Goal: Check status: Check status

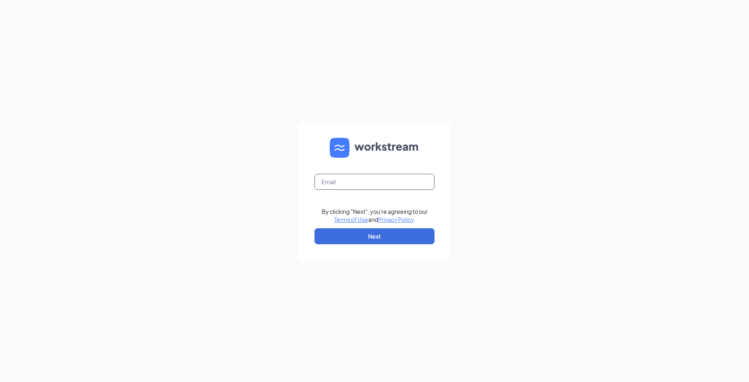
click at [325, 179] on input "text" at bounding box center [375, 182] width 120 height 16
type input "857@starboj.com"
click at [346, 233] on button "Next" at bounding box center [375, 236] width 120 height 16
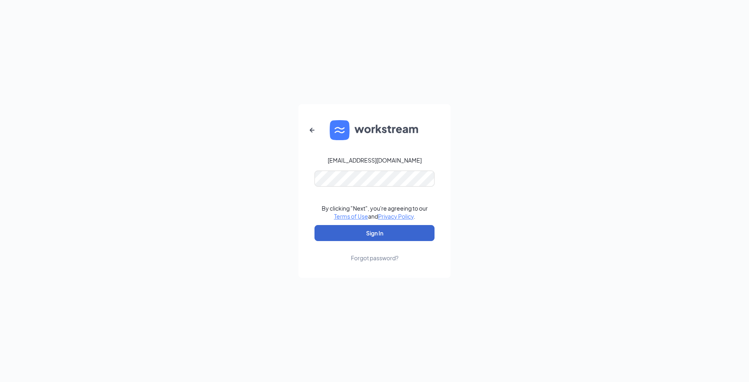
click at [346, 233] on button "Sign In" at bounding box center [375, 233] width 120 height 16
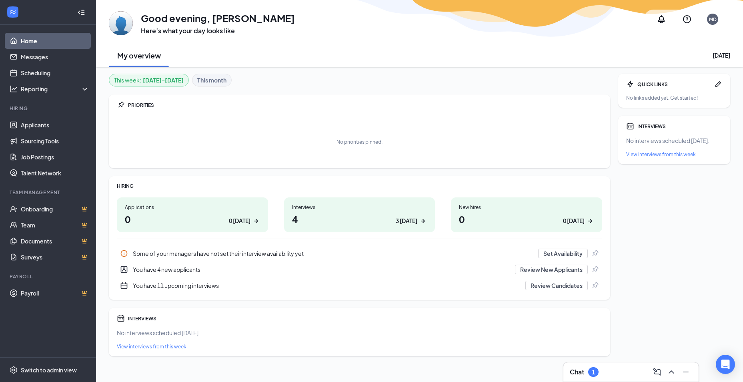
click at [299, 217] on h1 "4 3 today" at bounding box center [359, 219] width 135 height 14
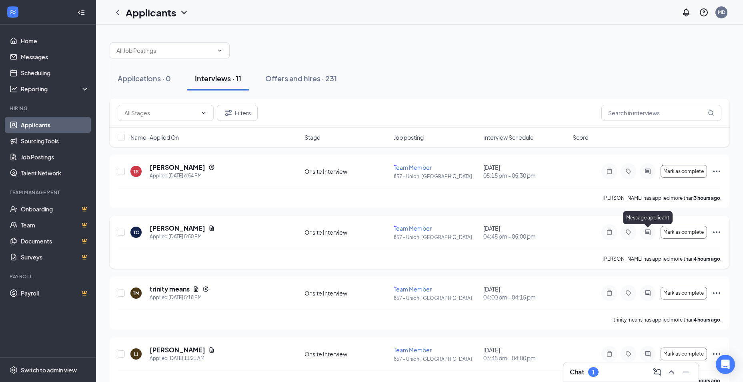
click at [643, 232] on icon "ActiveChat" at bounding box center [648, 232] width 10 height 6
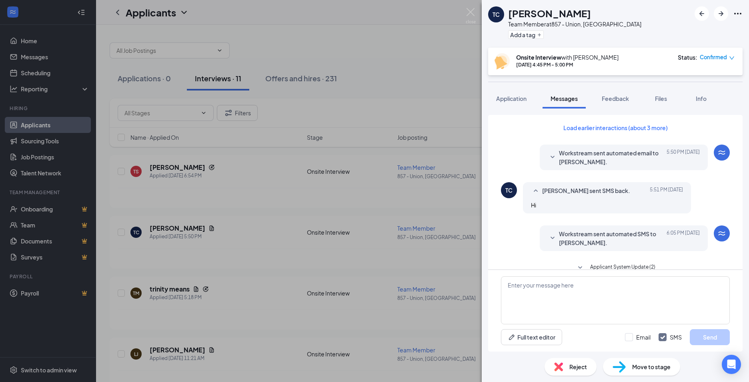
click at [559, 164] on span "Workstream sent automated email to [PERSON_NAME]." at bounding box center [611, 158] width 105 height 18
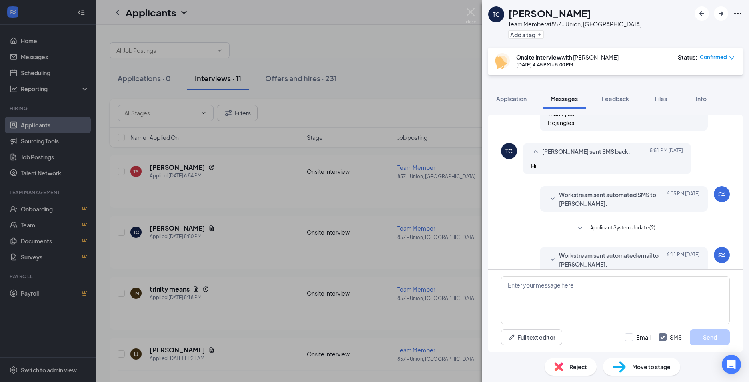
scroll to position [120, 0]
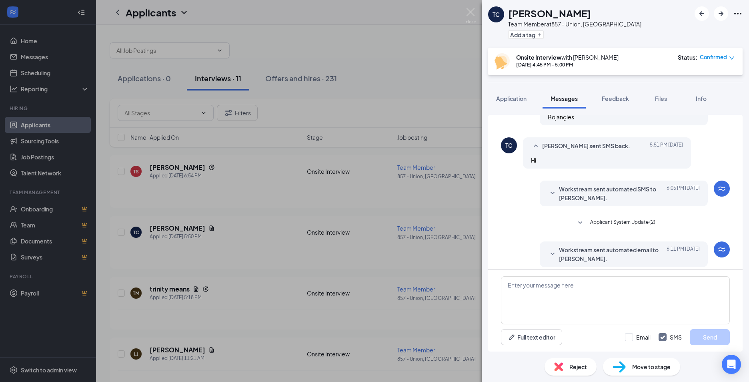
click at [551, 197] on icon "SmallChevronDown" at bounding box center [553, 194] width 10 height 10
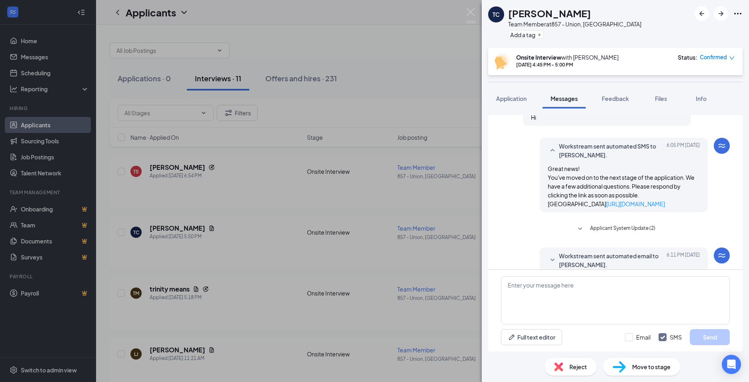
scroll to position [240, 0]
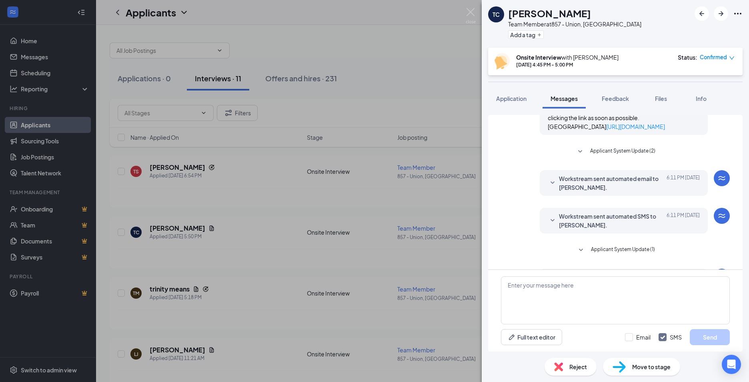
click at [550, 188] on icon "SmallChevronDown" at bounding box center [553, 183] width 10 height 10
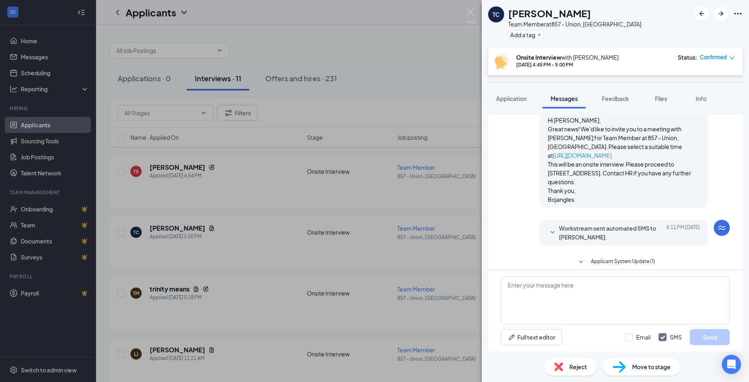
scroll to position [360, 0]
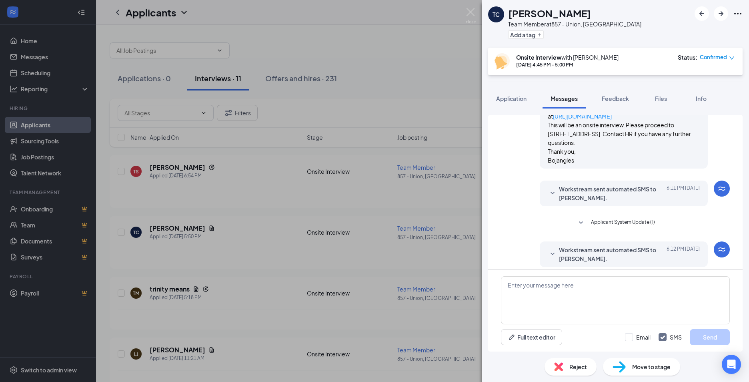
click at [559, 202] on span "Workstream sent automated SMS to [PERSON_NAME]." at bounding box center [611, 194] width 105 height 18
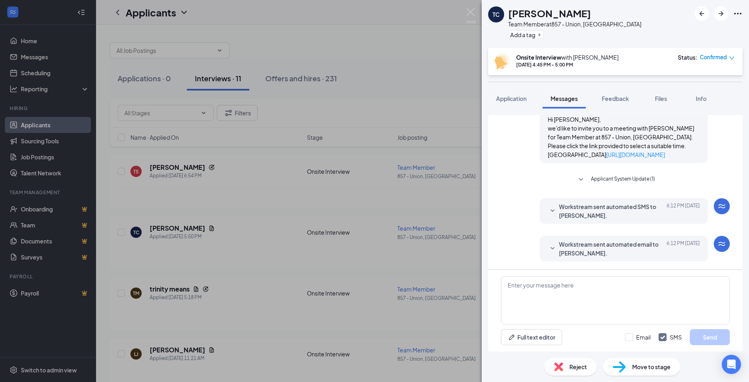
scroll to position [479, 0]
click at [559, 212] on span "Workstream sent automated SMS to [PERSON_NAME]." at bounding box center [611, 211] width 105 height 18
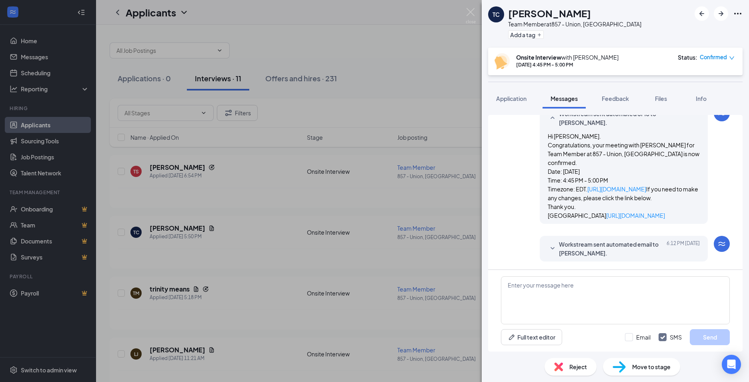
scroll to position [589, 0]
click at [564, 248] on span "Workstream sent automated email to [PERSON_NAME]." at bounding box center [611, 249] width 105 height 18
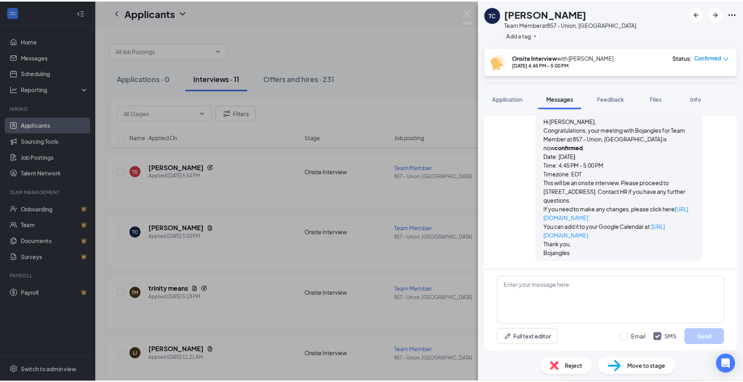
scroll to position [735, 0]
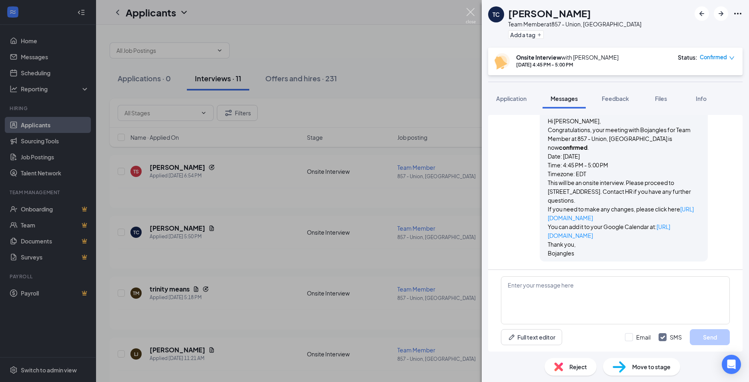
click at [470, 9] on img at bounding box center [471, 16] width 10 height 16
